Goal: Transaction & Acquisition: Register for event/course

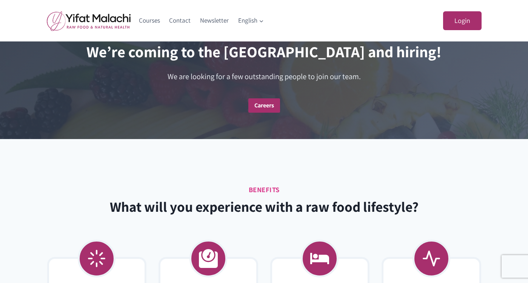
scroll to position [1511, 0]
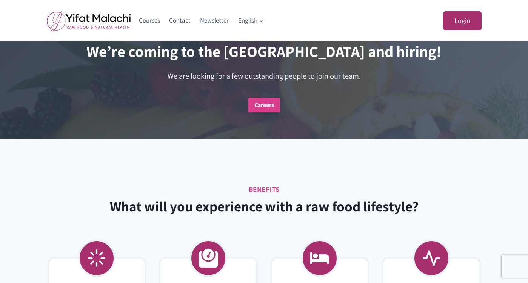
click at [268, 109] on strong "Careers" at bounding box center [264, 105] width 20 height 8
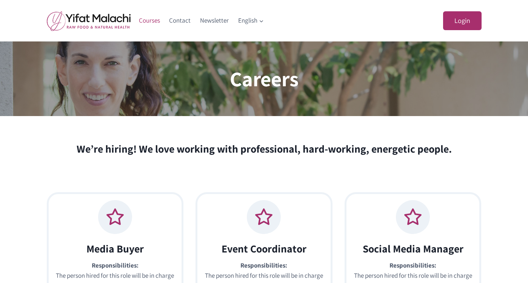
click at [151, 20] on link "Courses" at bounding box center [149, 21] width 31 height 18
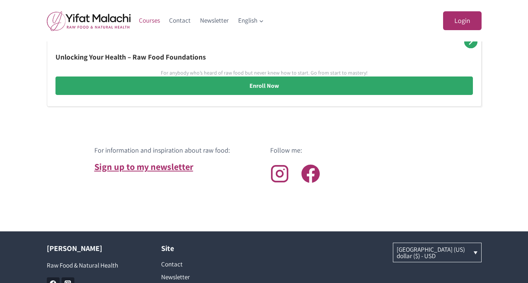
scroll to position [604, 0]
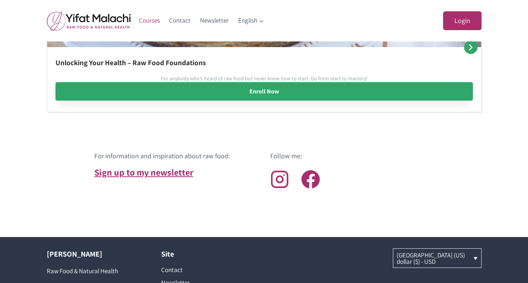
click at [269, 90] on link "Enroll Now" at bounding box center [263, 91] width 417 height 19
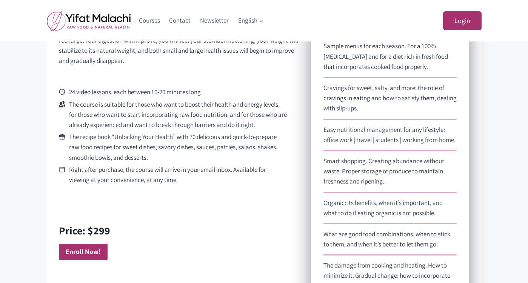
scroll to position [352, 0]
